Goal: Task Accomplishment & Management: Complete application form

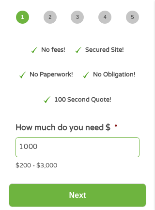
type input "EAIaIQobChMIhfPfs6aVjwMVS1xHAR203zBLEAAYAiAAEgKjhvD_BwE"
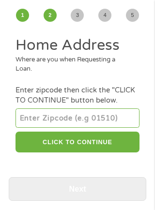
scroll to position [47, 0]
click at [97, 128] on input "number" at bounding box center [76, 117] width 123 height 19
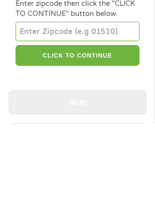
type input "0"
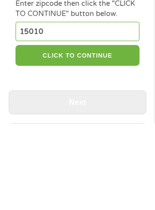
type input "15010"
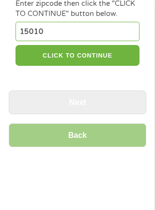
click at [95, 66] on button "CLICK TO CONTINUE" at bounding box center [76, 55] width 123 height 21
type input "15010"
type input "[GEOGRAPHIC_DATA]"
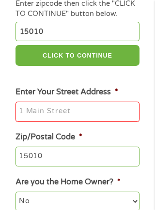
click at [98, 122] on input "Enter Your Street Address *" at bounding box center [76, 111] width 123 height 20
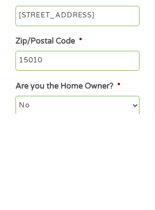
type input "[STREET_ADDRESS]"
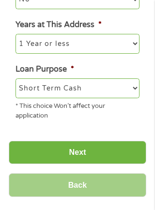
scroll to position [336, 0]
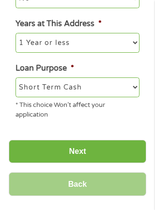
click at [130, 97] on select "--- Choose one --- Pay Bills Debt Consolidation Home Improvement Major Purchase…" at bounding box center [76, 86] width 123 height 19
select select "other"
click at [110, 163] on input "Next" at bounding box center [77, 152] width 137 height 24
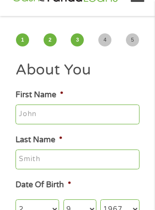
scroll to position [2, 0]
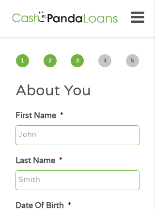
click at [106, 134] on input "First Name *" at bounding box center [76, 135] width 123 height 20
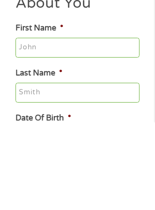
type input "[PERSON_NAME]"
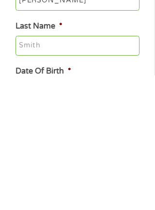
type input "Silver"
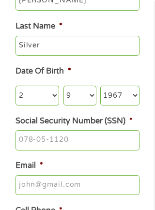
click at [95, 150] on input "Social Security Number (SSN) *" at bounding box center [76, 140] width 123 height 20
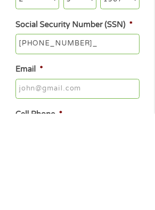
type input "159-52-4474"
click at [95, 175] on input "Email *" at bounding box center [76, 185] width 123 height 20
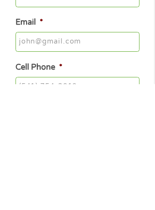
type input "[EMAIL_ADDRESS][DOMAIN_NAME]"
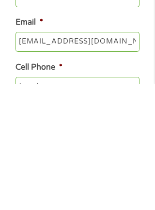
scroll to position [201, 0]
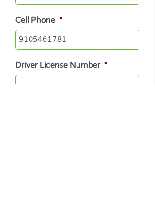
type input "[PHONE_NUMBER]"
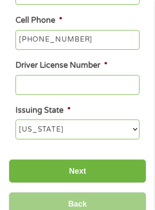
click at [86, 95] on input "Driver License Number *" at bounding box center [76, 85] width 123 height 20
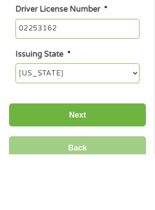
type input "02253162"
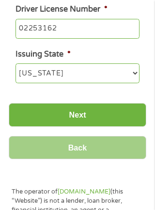
click at [132, 83] on select "[US_STATE] [US_STATE] [US_STATE] [US_STATE] [US_STATE] [US_STATE] [US_STATE] [U…" at bounding box center [76, 72] width 123 height 19
select select "[US_STATE]"
click at [122, 127] on input "Next" at bounding box center [77, 115] width 137 height 24
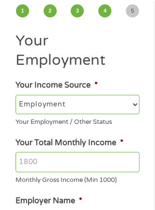
scroll to position [53, 0]
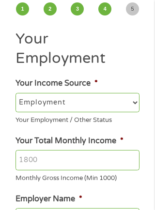
click at [134, 108] on select "--- Choose one --- Employment [DEMOGRAPHIC_DATA] Benefits" at bounding box center [76, 102] width 123 height 19
select select "benefits"
type input "Other"
type input "[PHONE_NUMBER]"
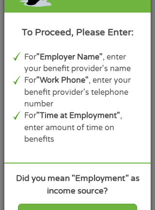
scroll to position [215, 0]
